Goal: Answer question/provide support: Share knowledge or assist other users

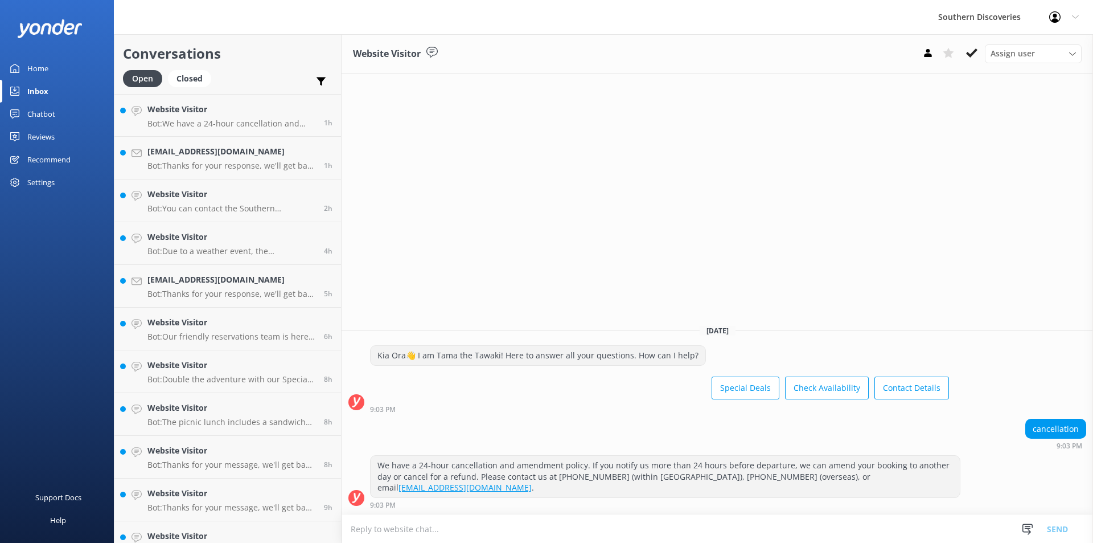
scroll to position [277, 0]
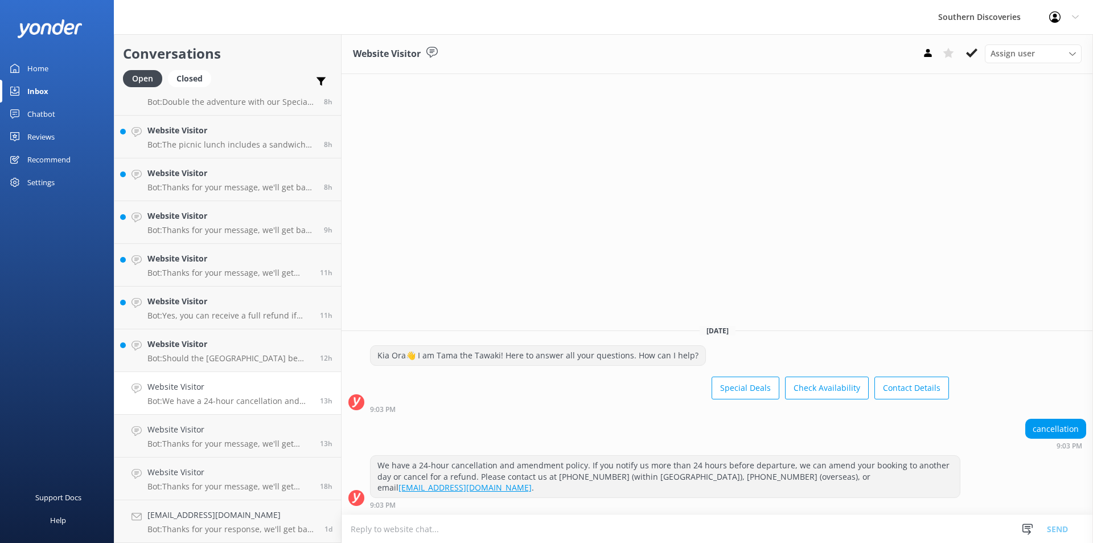
click at [178, 344] on h4 "Website Visitor" at bounding box center [229, 344] width 164 height 13
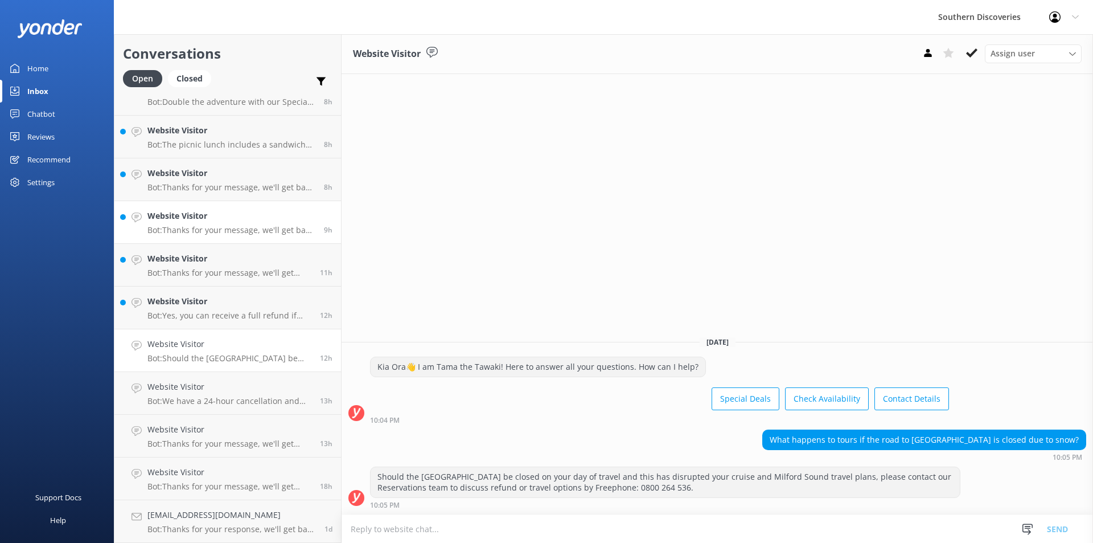
scroll to position [220, 0]
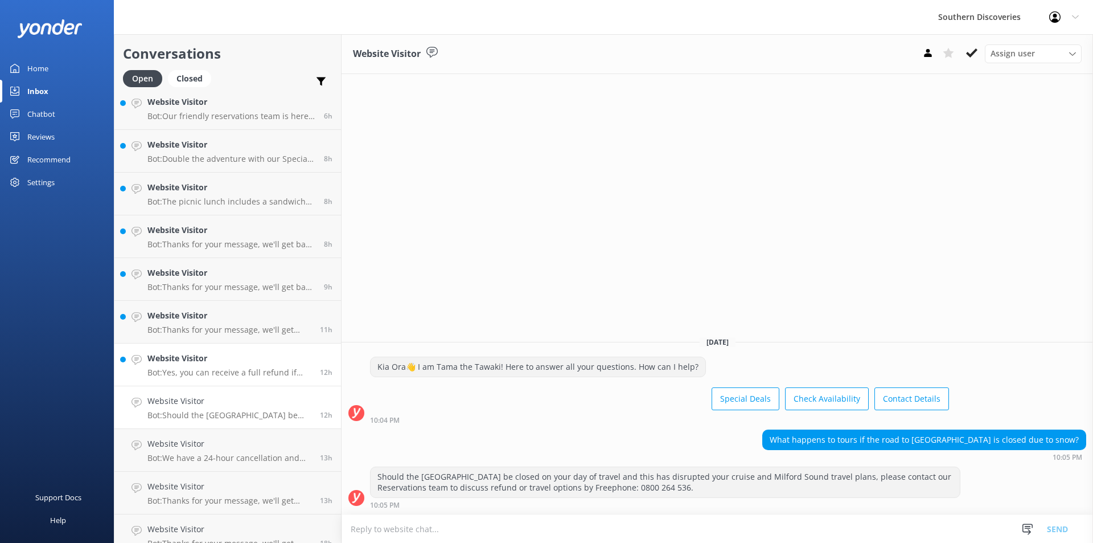
click at [227, 379] on link "Website Visitor Bot: Yes, you can receive a full refund if you notify us more t…" at bounding box center [227, 364] width 227 height 43
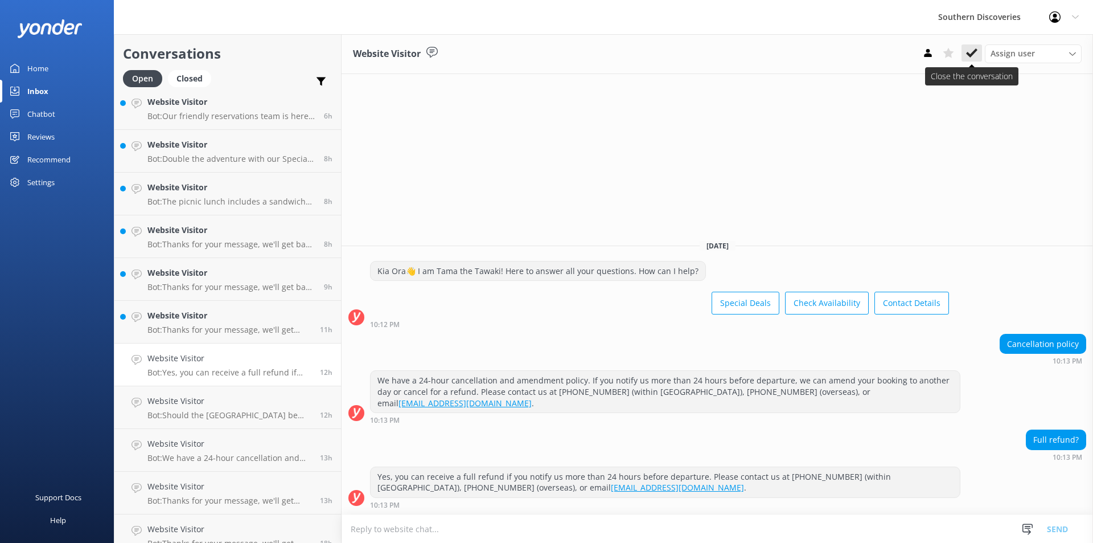
click at [969, 55] on use at bounding box center [971, 52] width 11 height 9
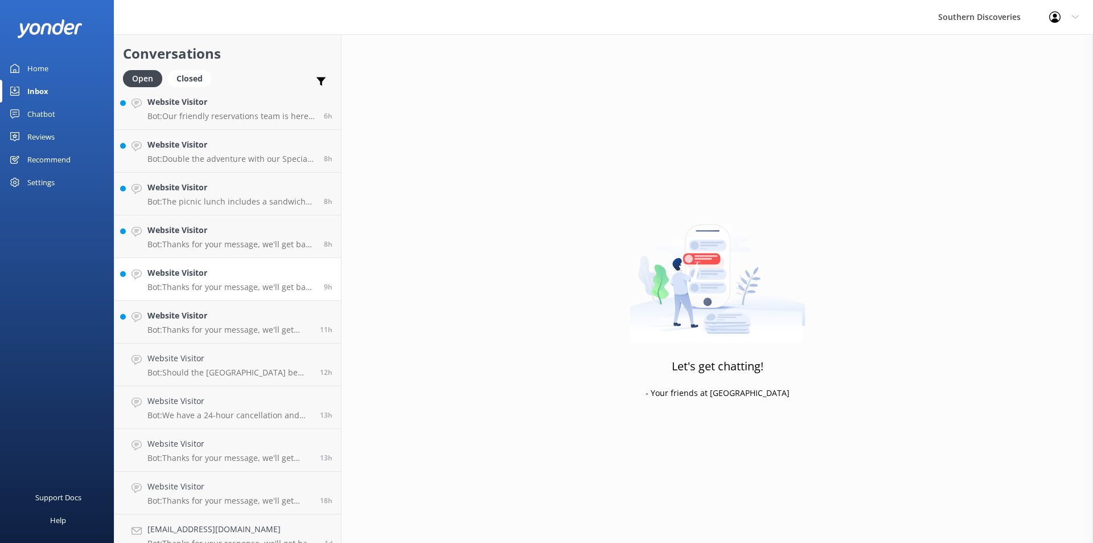
click at [196, 286] on p "Bot: Thanks for your message, we'll get back to you as soon as we can. You're a…" at bounding box center [231, 287] width 168 height 10
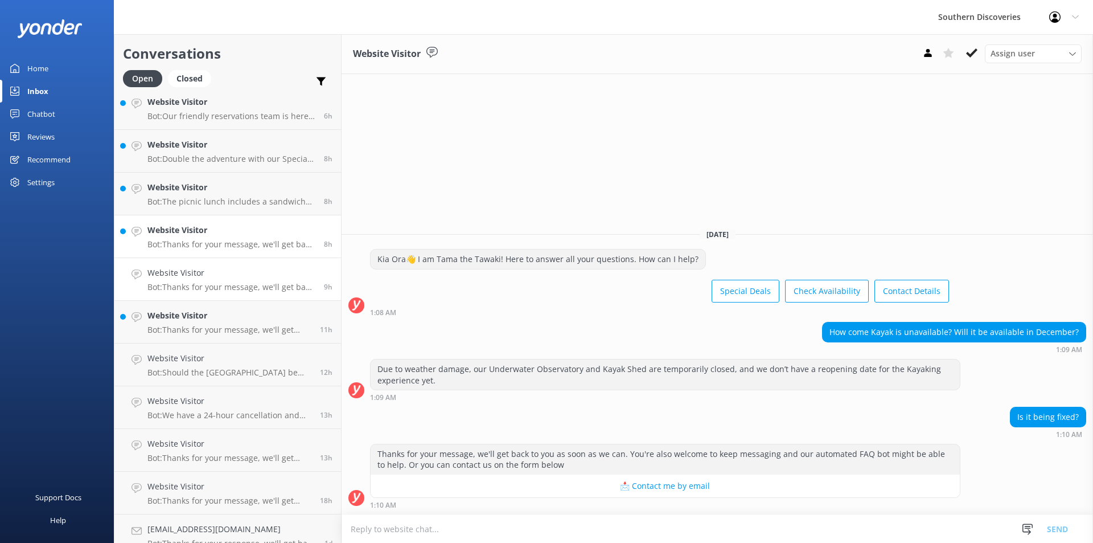
click at [225, 239] on p "Bot: Thanks for your message, we'll get back to you as soon as we can. You're a…" at bounding box center [231, 244] width 168 height 10
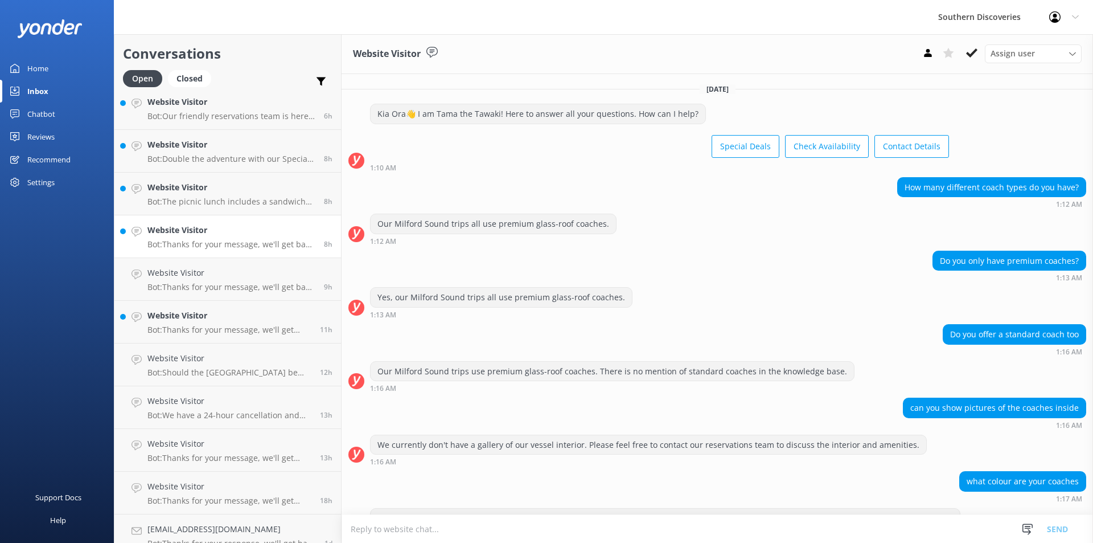
scroll to position [64, 0]
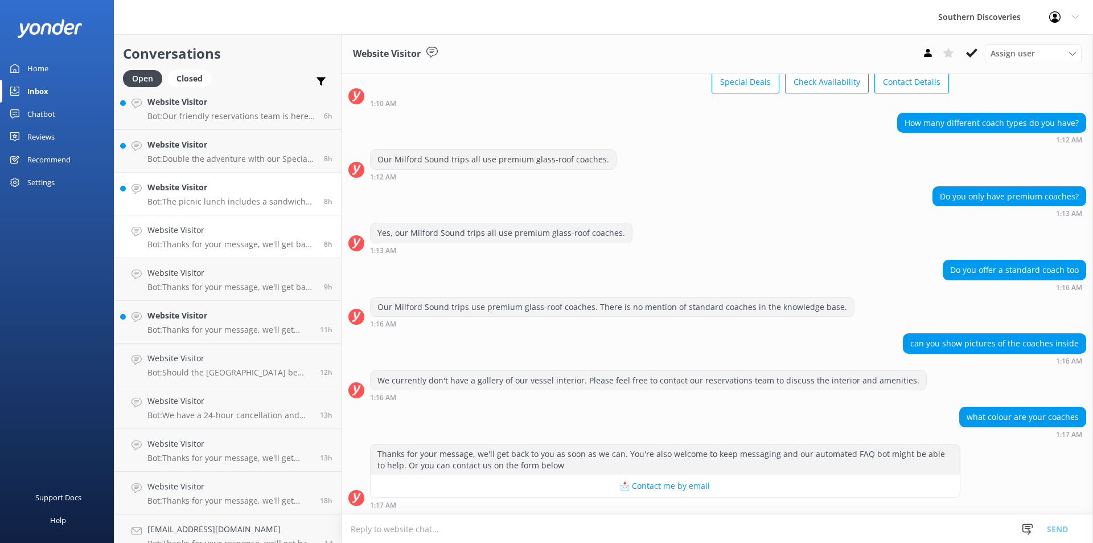
click at [215, 198] on p "Bot: The picnic lunch includes a sandwich with selected meat (chicken or ham) a…" at bounding box center [231, 201] width 168 height 10
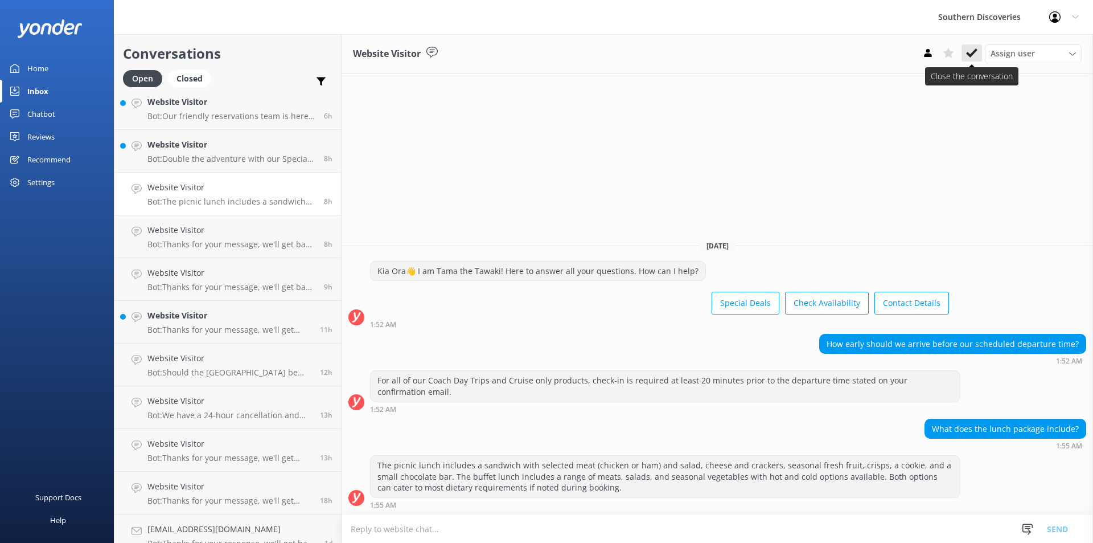
click at [974, 50] on icon at bounding box center [971, 52] width 11 height 11
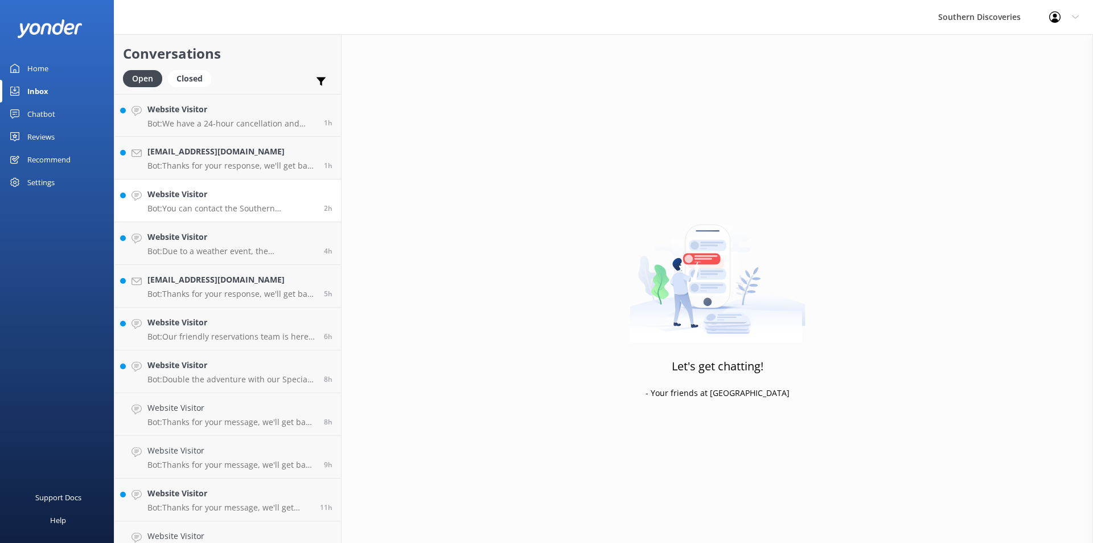
click at [210, 195] on h4 "Website Visitor" at bounding box center [231, 194] width 168 height 13
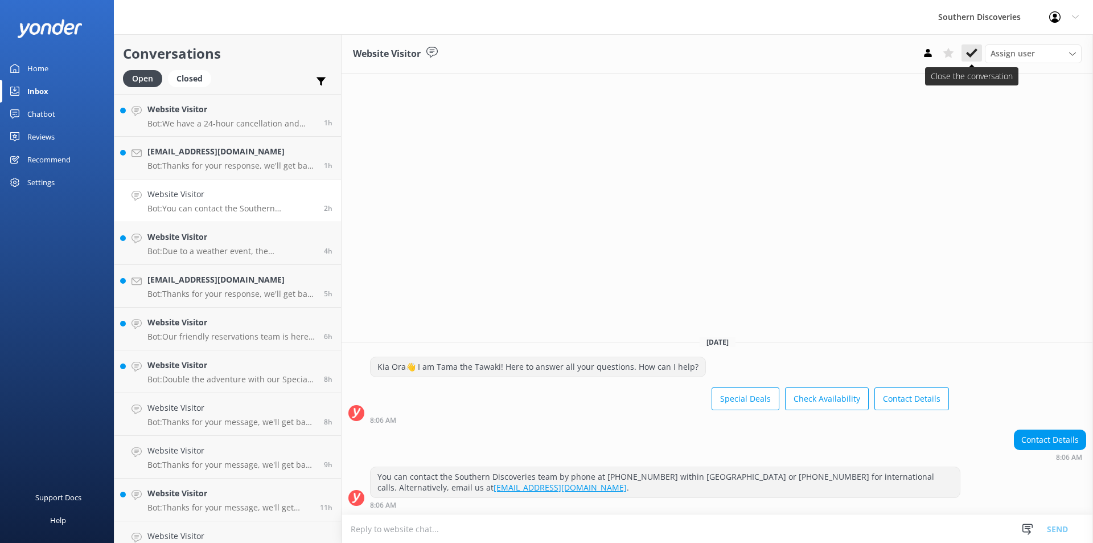
click at [973, 56] on icon at bounding box center [971, 52] width 11 height 11
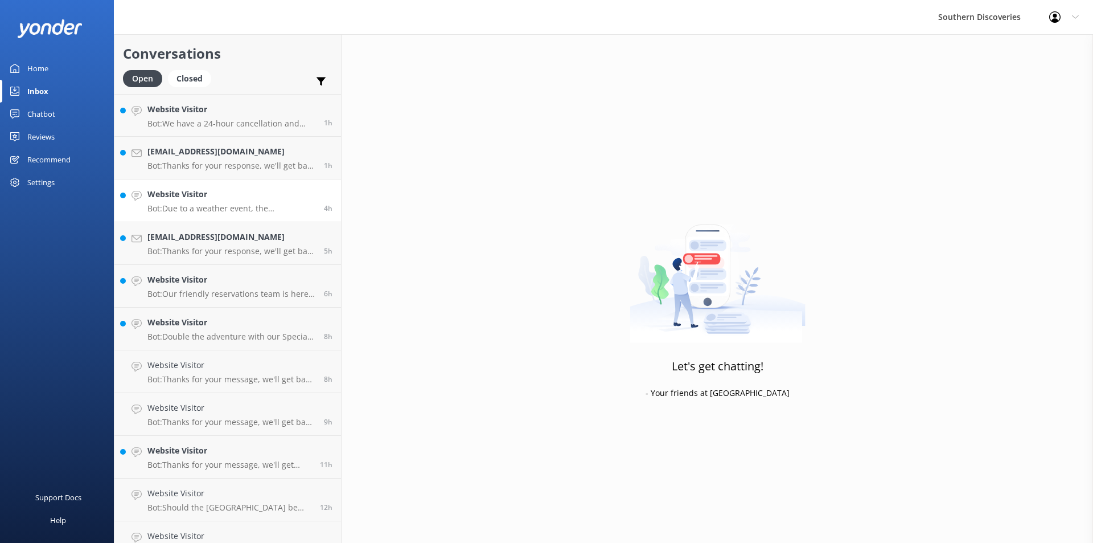
click at [178, 205] on p "Bot: Due to a weather event, the [GEOGRAPHIC_DATA] has sustained some damage an…" at bounding box center [231, 208] width 168 height 10
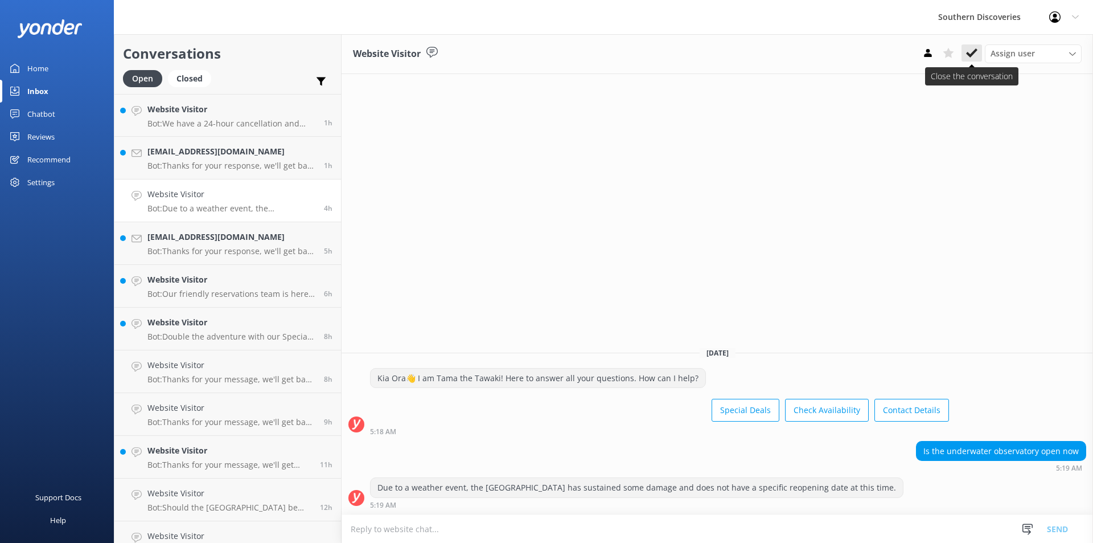
click at [974, 49] on icon at bounding box center [971, 52] width 11 height 11
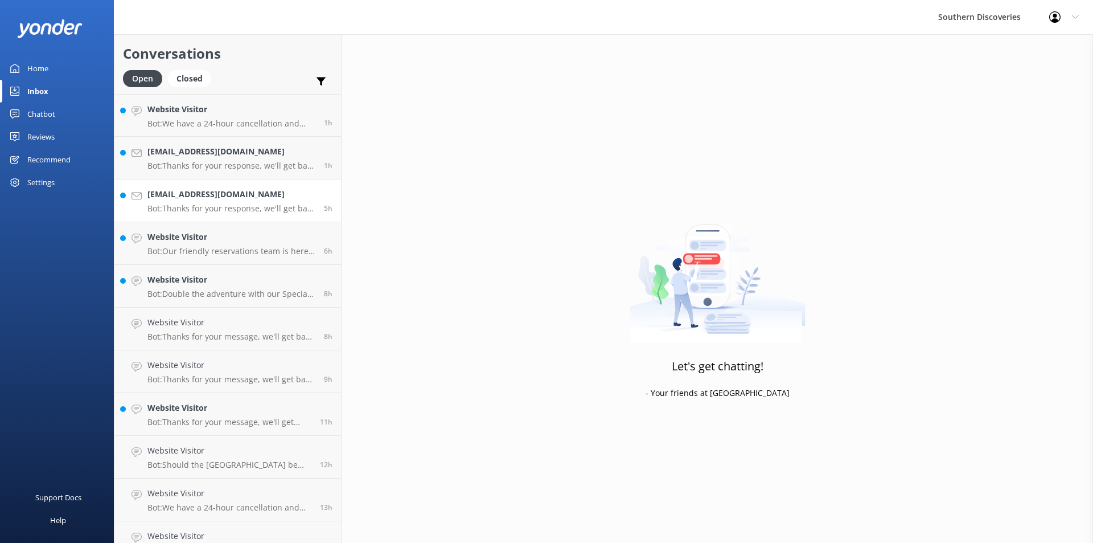
click at [181, 203] on div "[EMAIL_ADDRESS][DOMAIN_NAME] Bot: Thanks for your response, we'll get back to y…" at bounding box center [231, 200] width 168 height 25
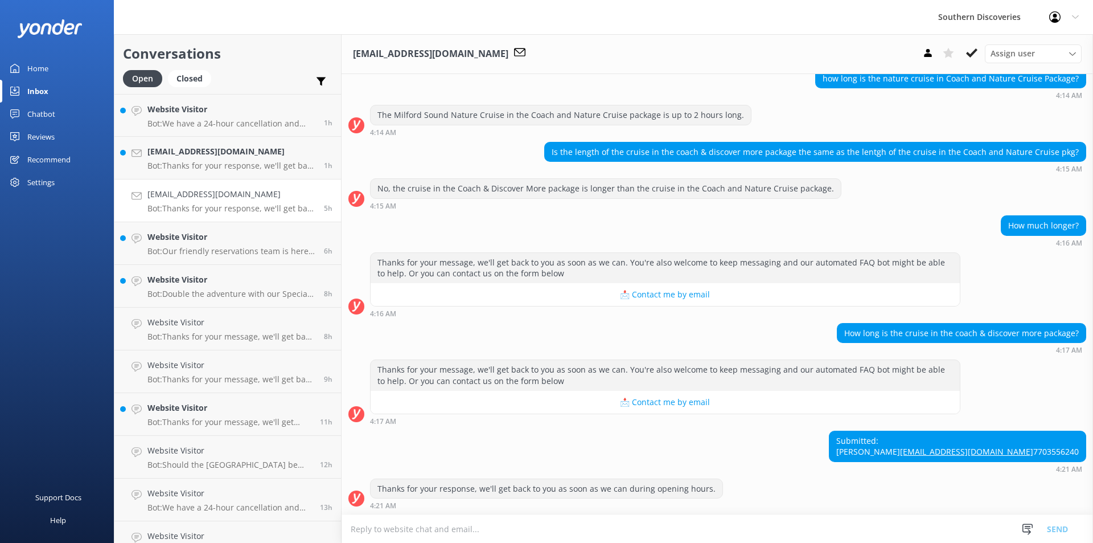
scroll to position [132, 0]
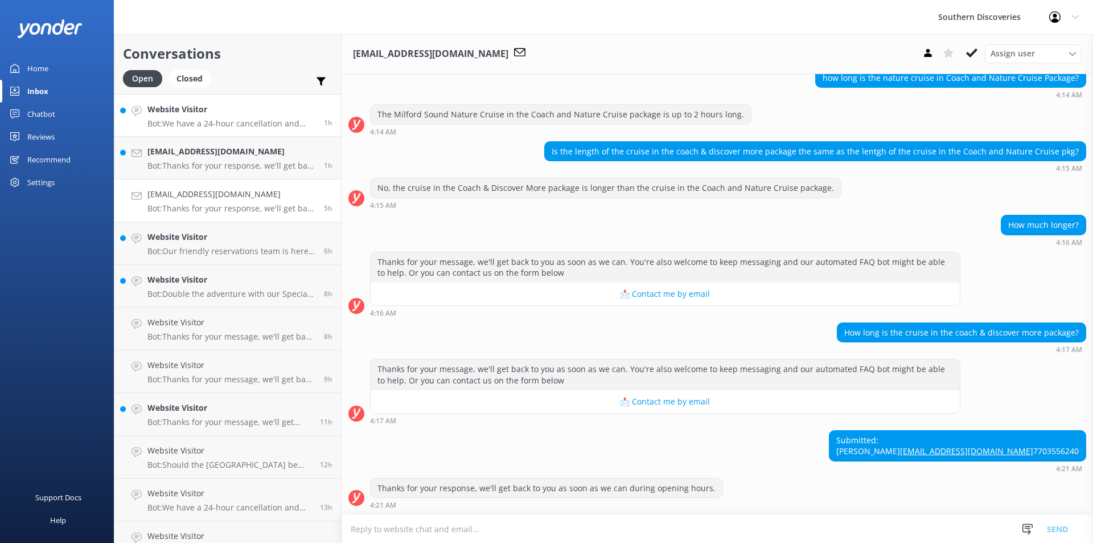
click at [229, 126] on p "Bot: We have a 24-hour cancellation and amendment policy. If you notify us more…" at bounding box center [231, 123] width 168 height 10
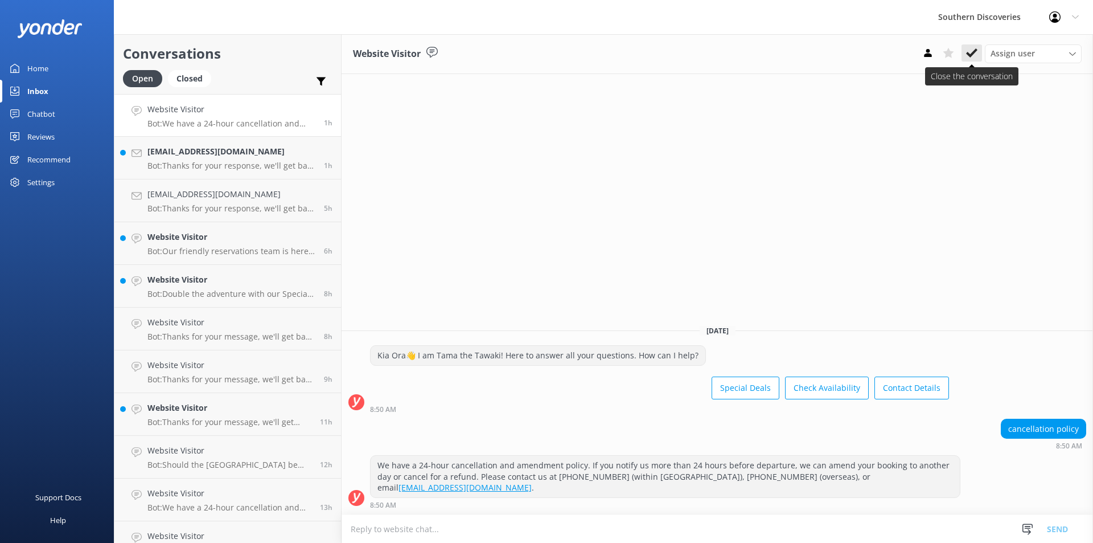
click at [969, 54] on use at bounding box center [971, 52] width 11 height 9
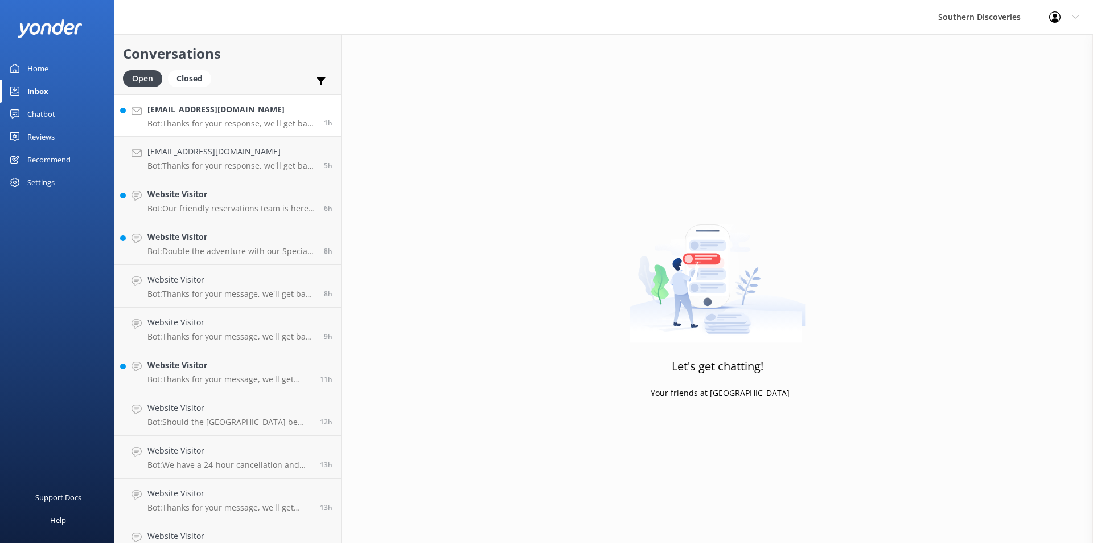
click at [168, 121] on p "Bot: Thanks for your response, we'll get back to you as soon as we can during o…" at bounding box center [231, 123] width 168 height 10
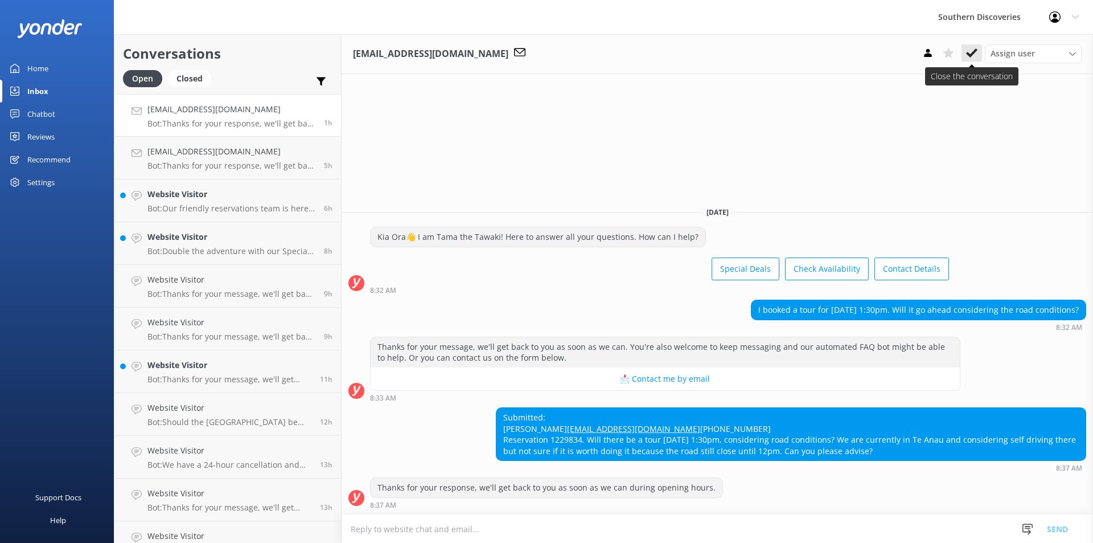
click at [973, 53] on use at bounding box center [971, 52] width 11 height 9
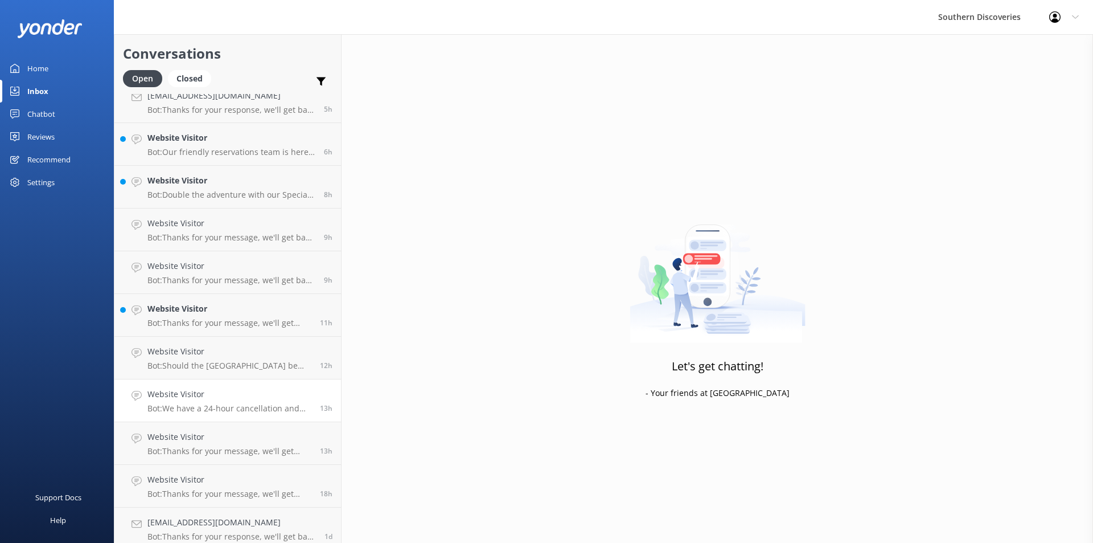
scroll to position [21, 0]
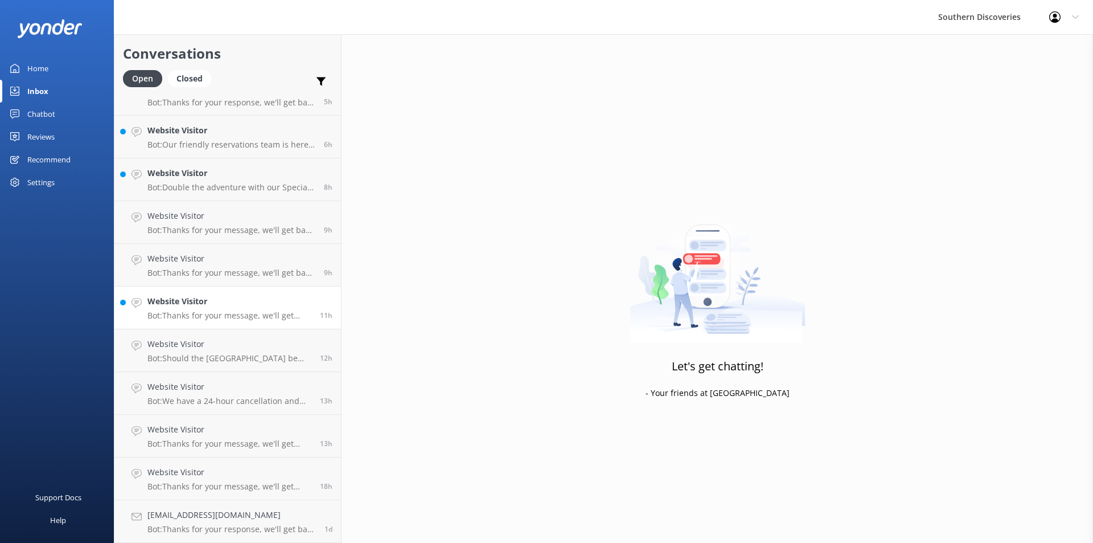
click at [187, 308] on h4 "Website Visitor" at bounding box center [229, 301] width 164 height 13
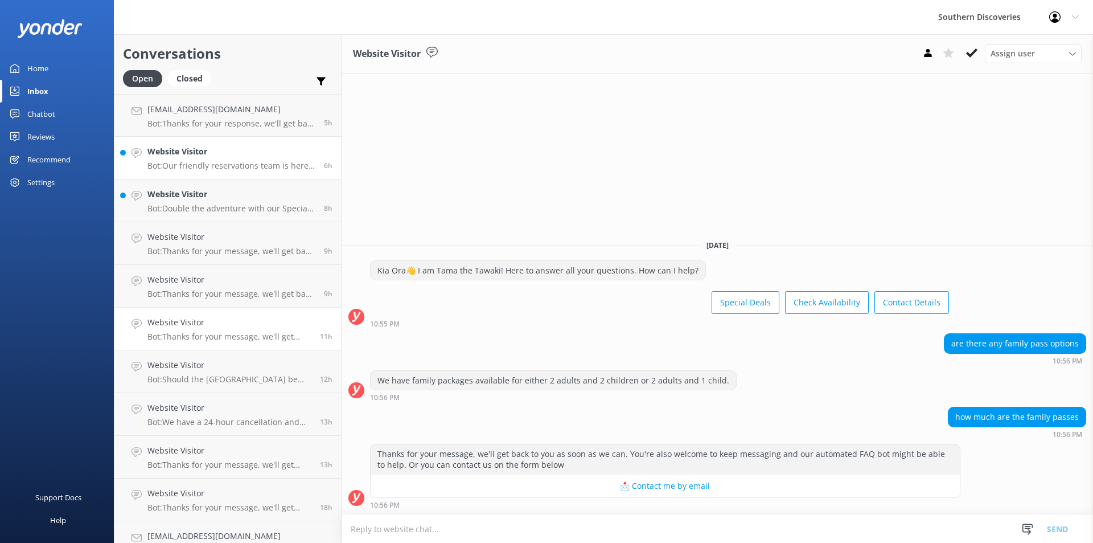
click at [226, 162] on p "Bot: Our friendly reservations team is here to help 7 days a week, from 6 AM to…" at bounding box center [231, 166] width 168 height 10
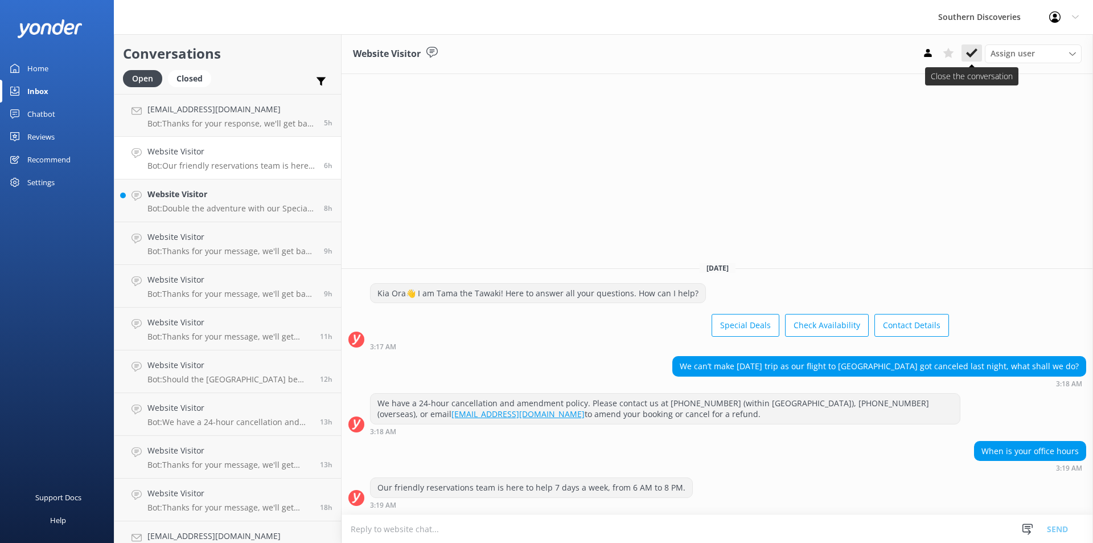
click at [975, 51] on use at bounding box center [971, 52] width 11 height 9
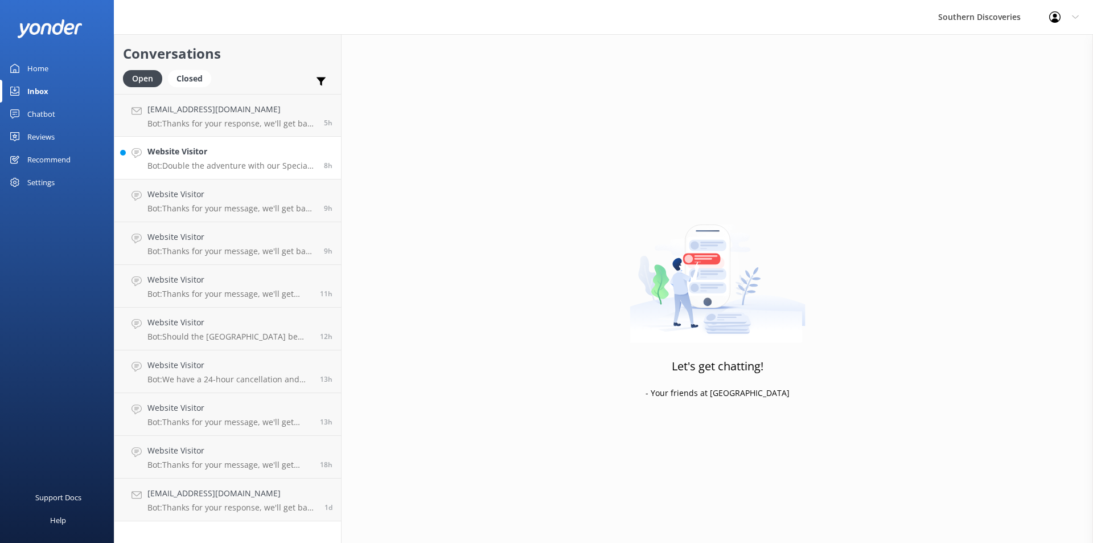
click at [223, 161] on p "Bot: Double the adventure with our Special Deals! Visit [URL][DOMAIN_NAME]." at bounding box center [231, 166] width 168 height 10
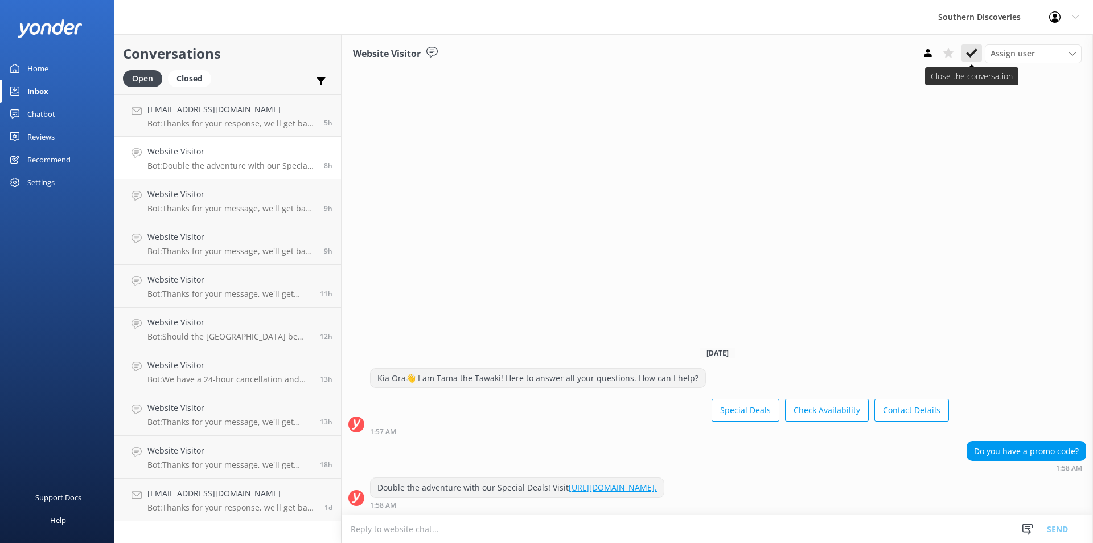
click at [974, 61] on button at bounding box center [972, 52] width 21 height 17
